Goal: Task Accomplishment & Management: Use online tool/utility

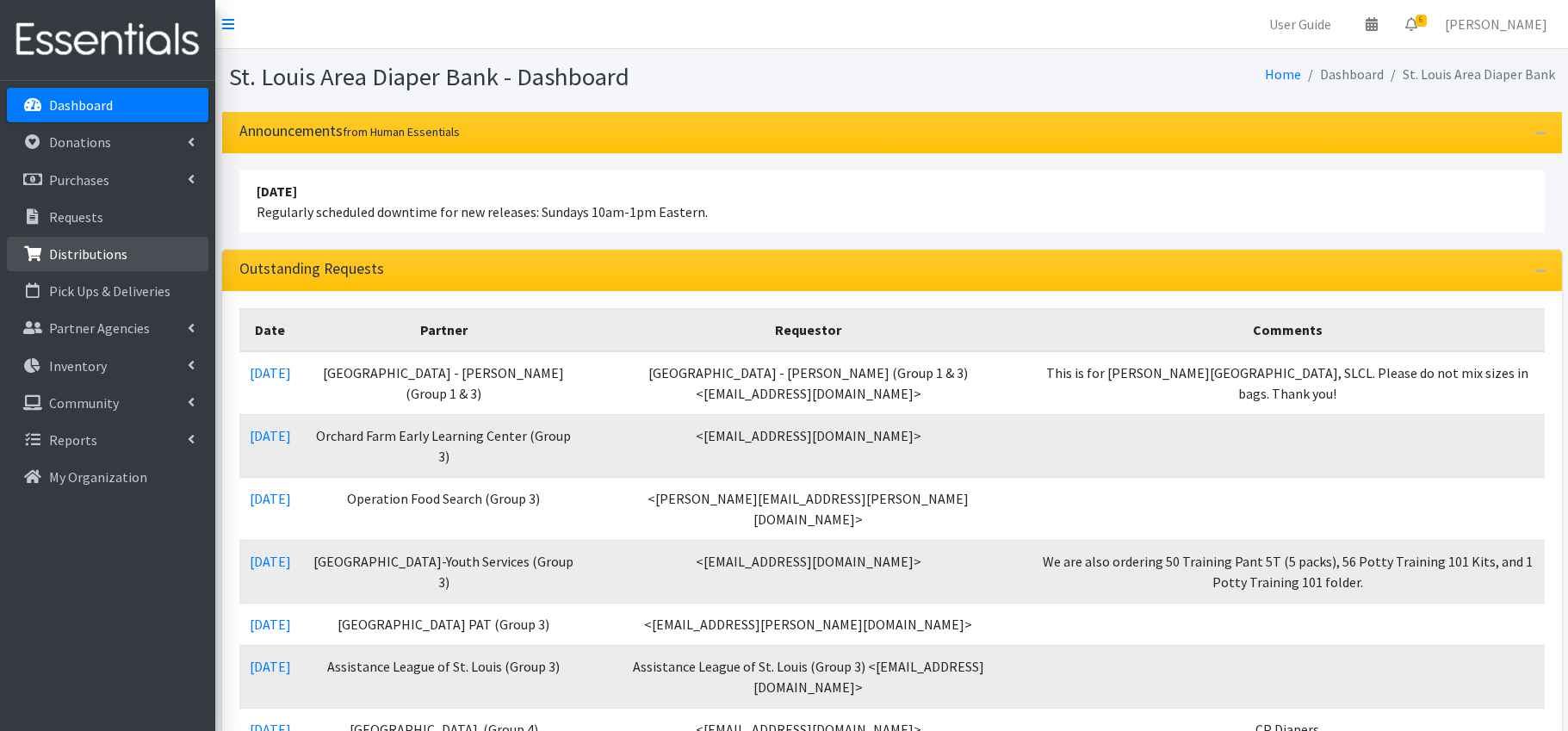
click at [102, 253] on p "Distributions" at bounding box center [87, 254] width 79 height 17
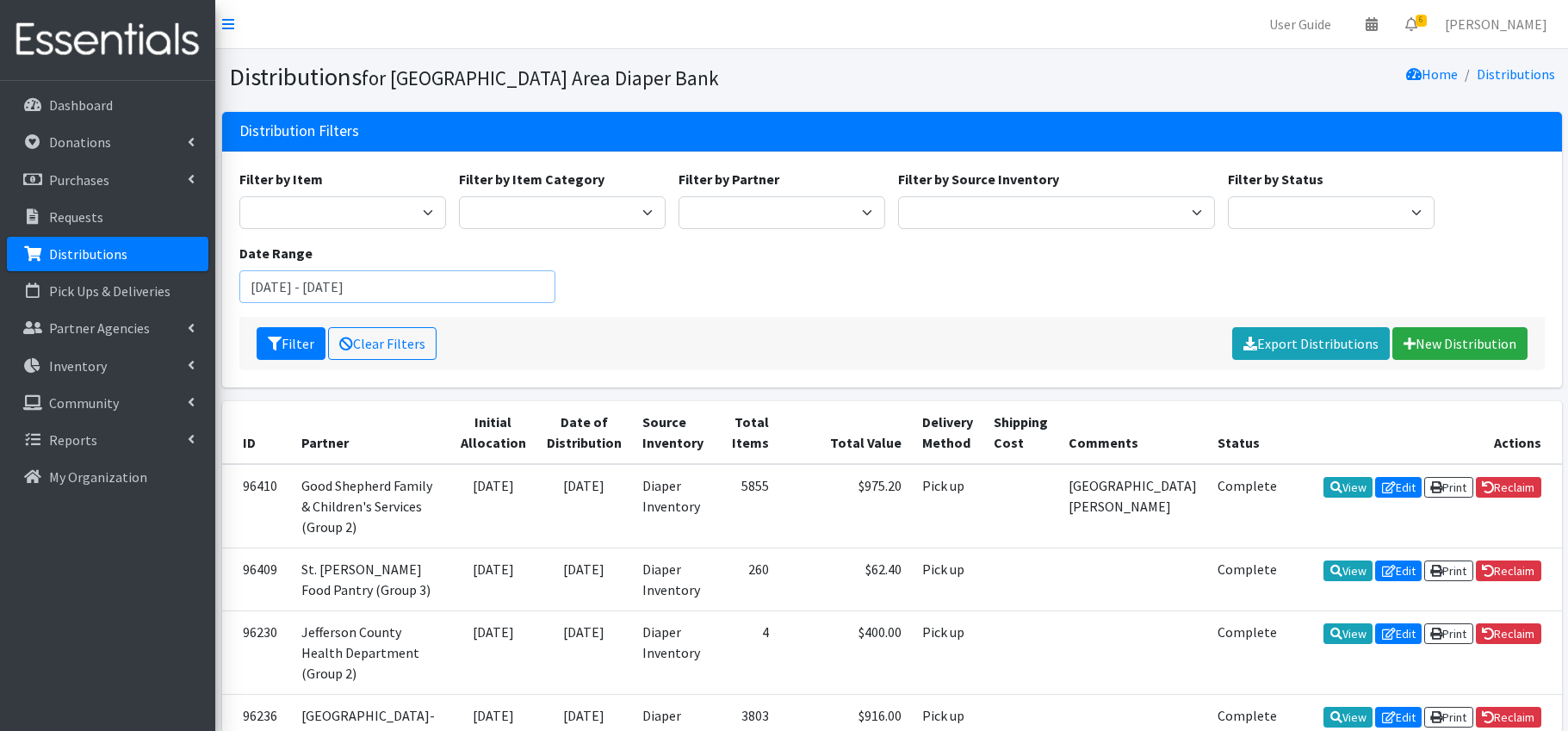
click at [338, 289] on input "July 10, 2025 - October 10, 2025" at bounding box center [398, 286] width 317 height 33
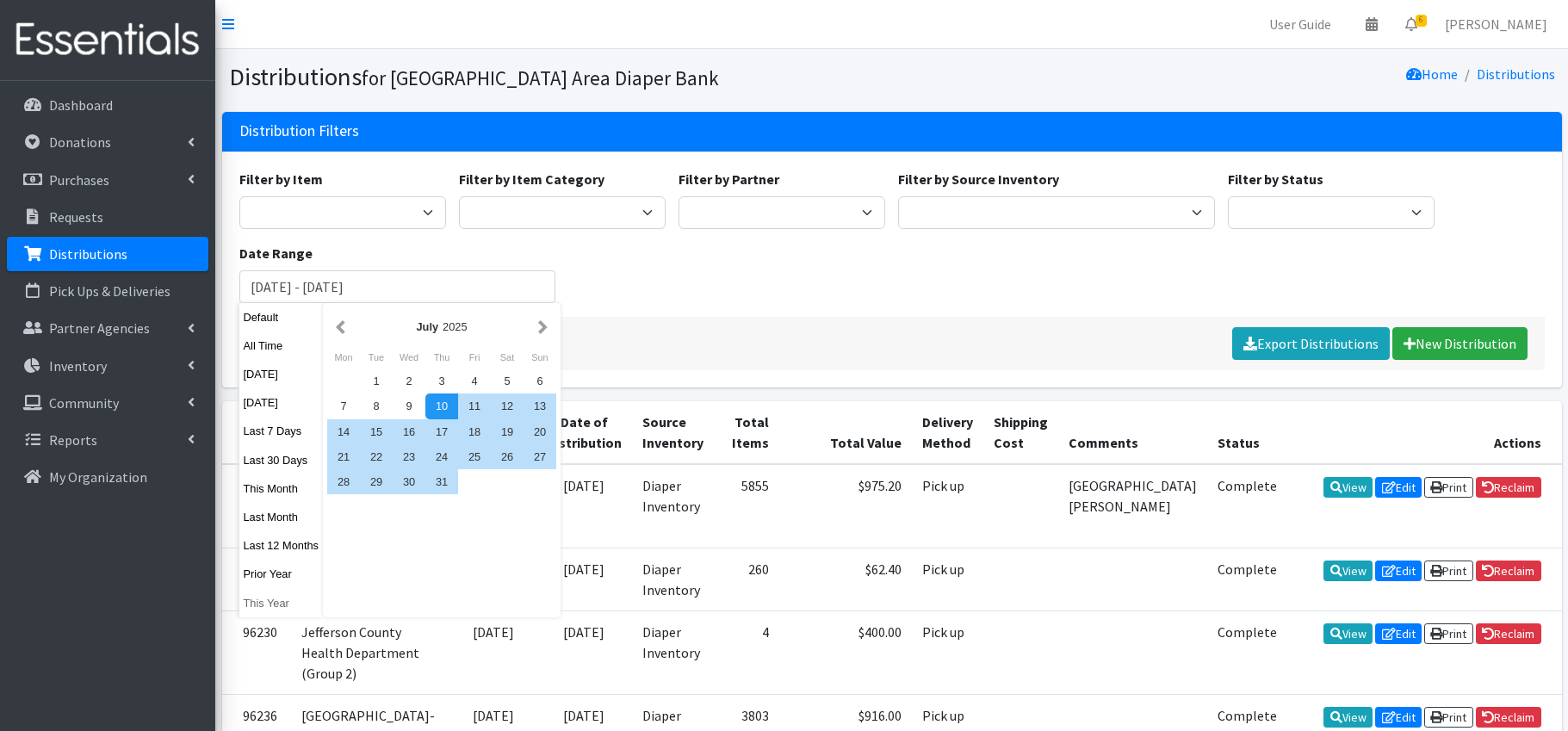
click at [274, 603] on button "This Year" at bounding box center [281, 603] width 85 height 25
type input "[DATE] - [DATE]"
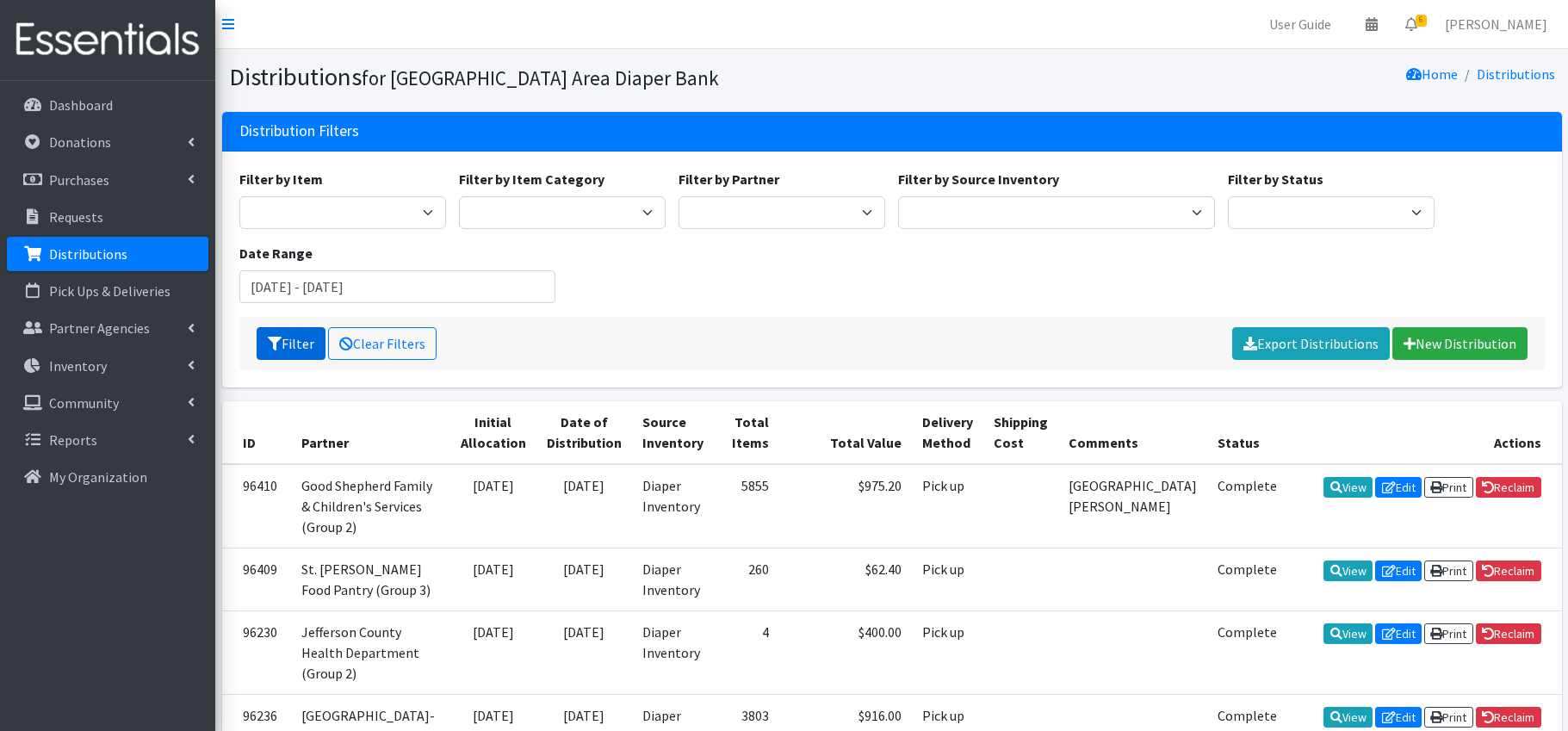
click at [286, 342] on button "Filter" at bounding box center [290, 343] width 69 height 33
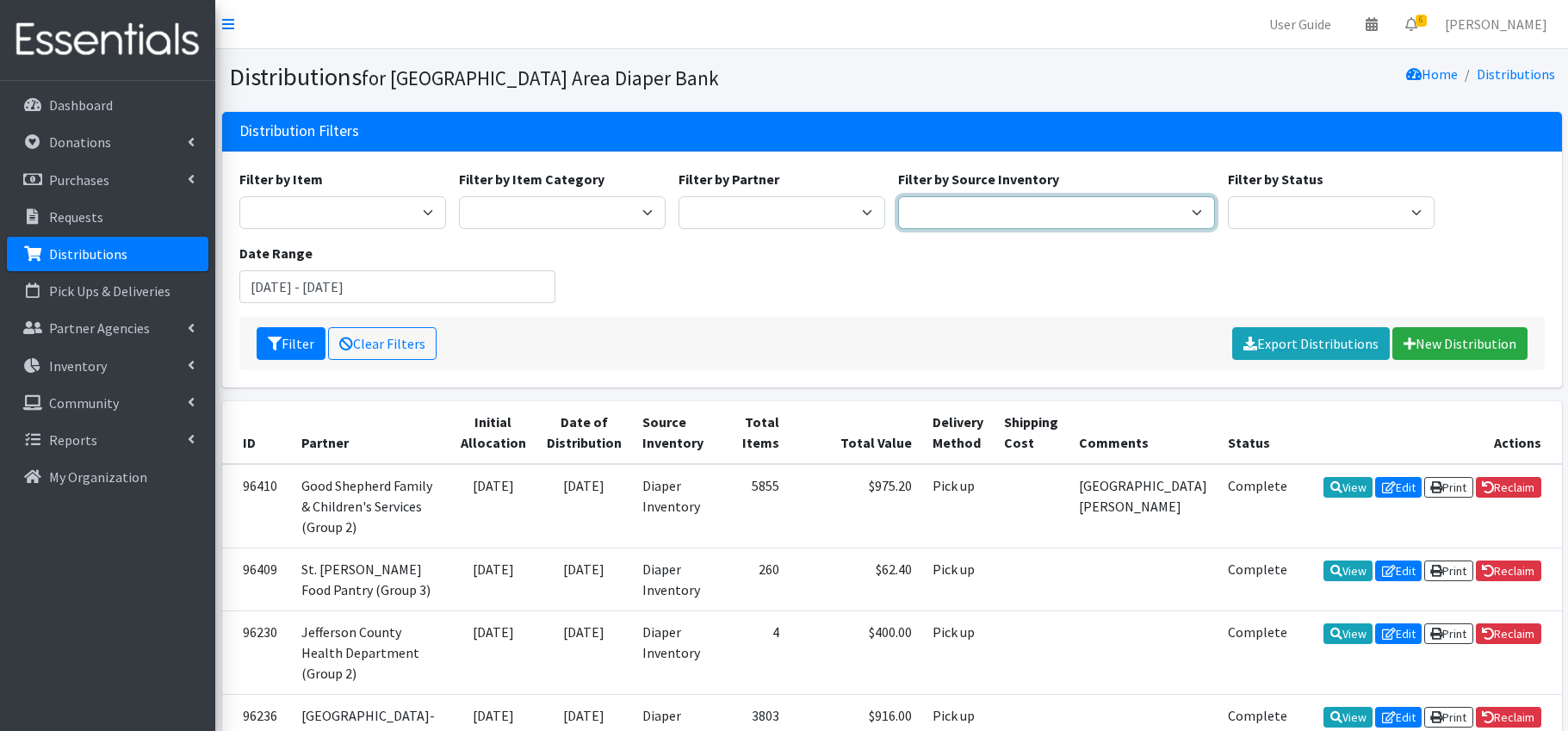
click at [970, 207] on select "Diaper Inventory Rolla storage Unit" at bounding box center [1057, 213] width 317 height 33
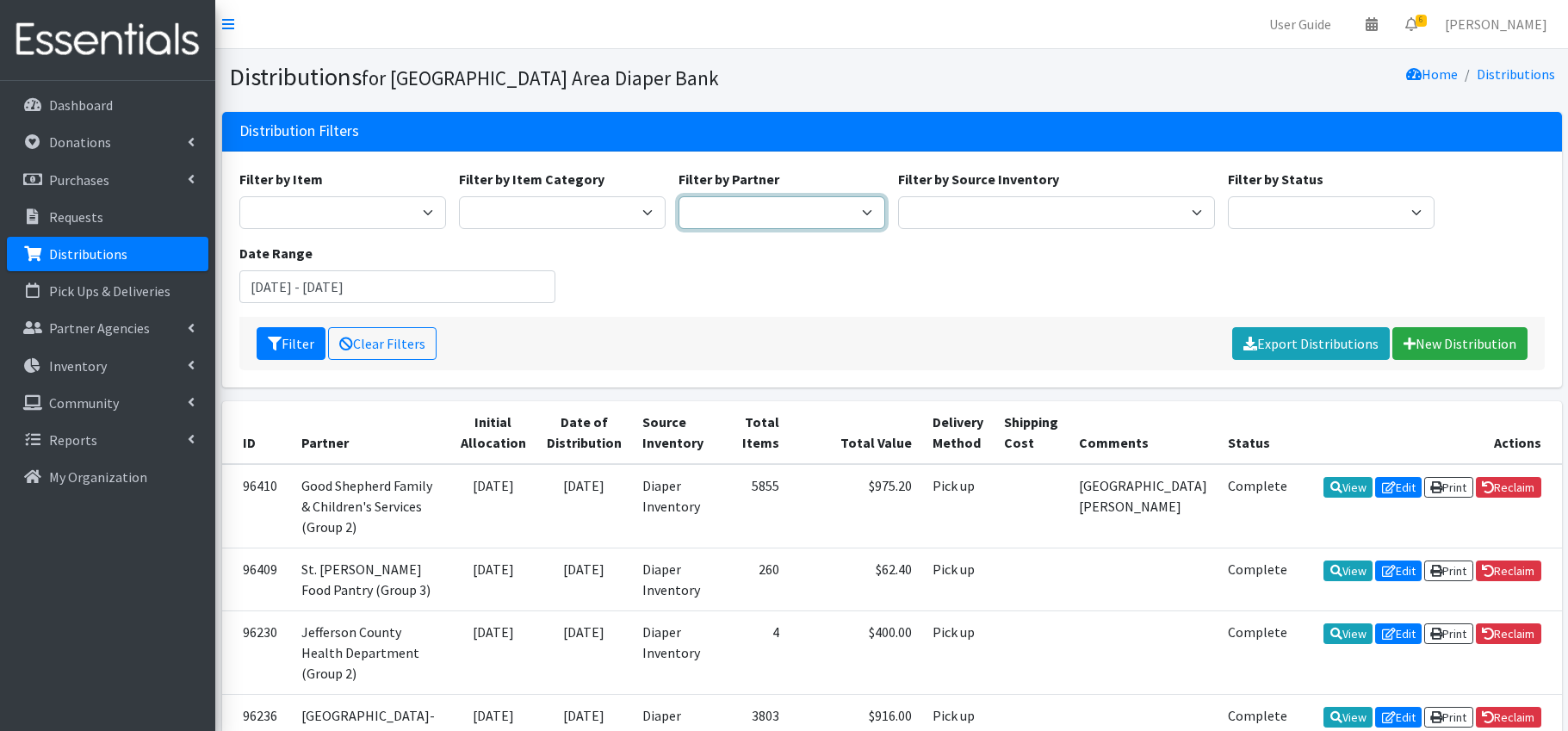
click at [797, 210] on select "Affinia Healthcare (Group 2) [PERSON_NAME] (Group 1) Assistance League of St. L…" at bounding box center [783, 213] width 207 height 33
select select "3229"
click at [301, 343] on button "Filter" at bounding box center [290, 343] width 69 height 33
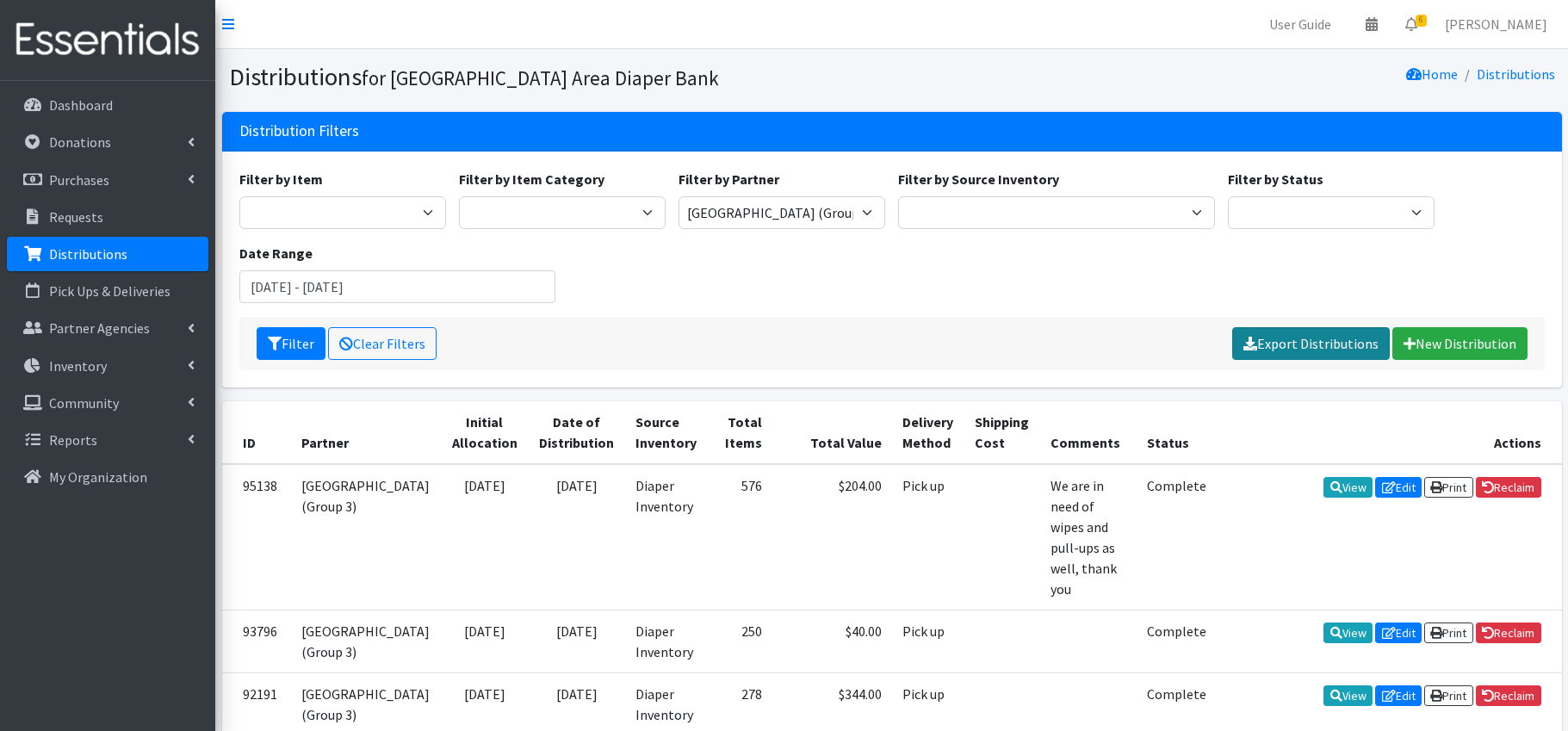
click at [1330, 338] on link "Export Distributions" at bounding box center [1311, 343] width 158 height 33
